Goal: Find contact information

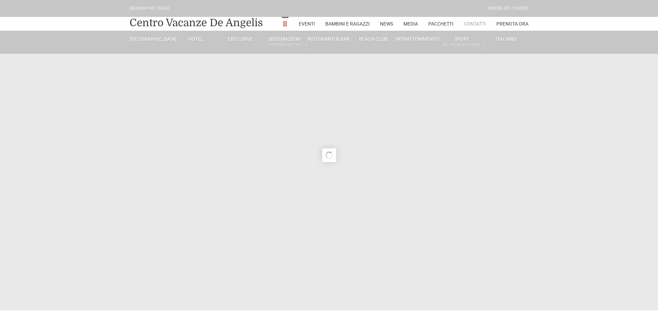
click at [481, 21] on link "Contatti" at bounding box center [475, 24] width 22 height 14
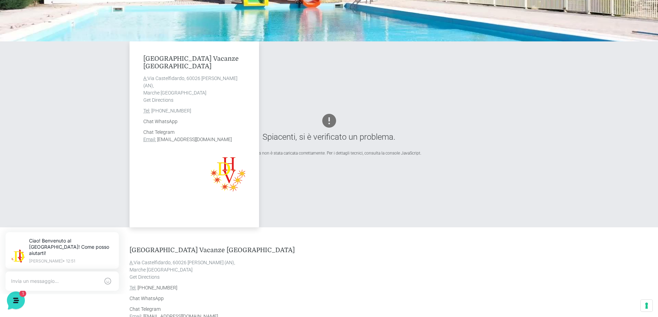
drag, startPoint x: 194, startPoint y: 111, endPoint x: 162, endPoint y: 110, distance: 32.5
click at [162, 110] on address "Tel: +39 0735 58 70 70" at bounding box center [194, 110] width 102 height 7
copy link "0735 58 70 70"
